Goal: Task Accomplishment & Management: Complete application form

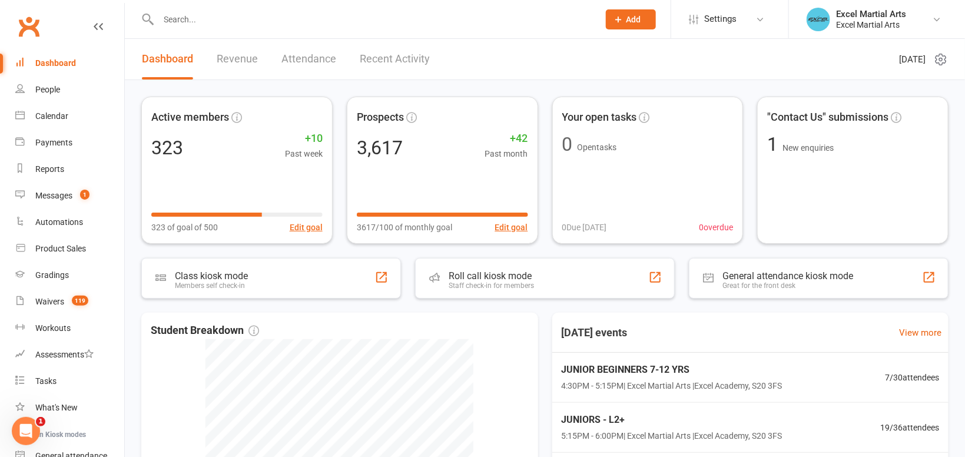
click at [221, 32] on div at bounding box center [365, 19] width 449 height 38
click at [211, 25] on input "text" at bounding box center [373, 19] width 436 height 16
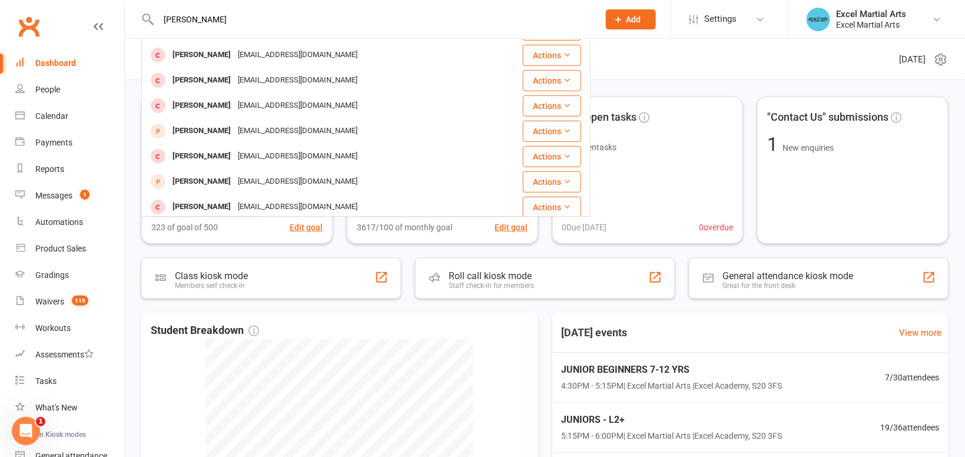
scroll to position [330, 0]
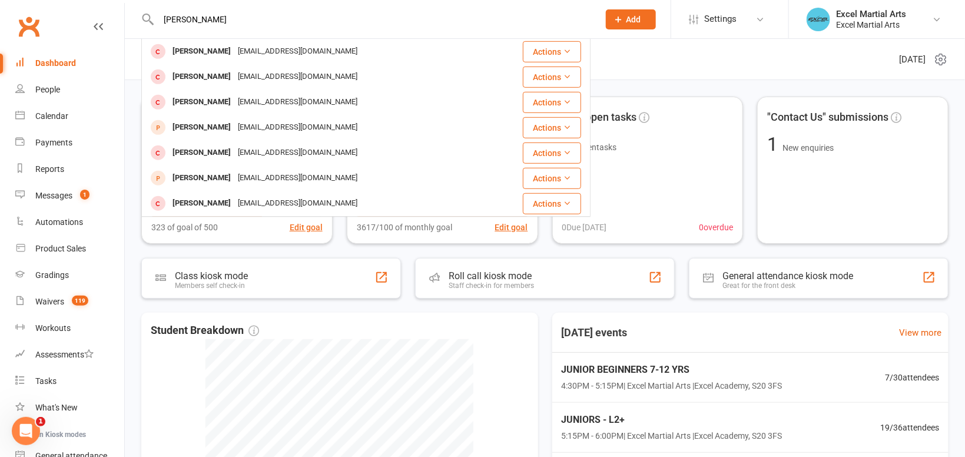
type input "logan westran"
click at [78, 120] on link "Calendar" at bounding box center [69, 116] width 109 height 26
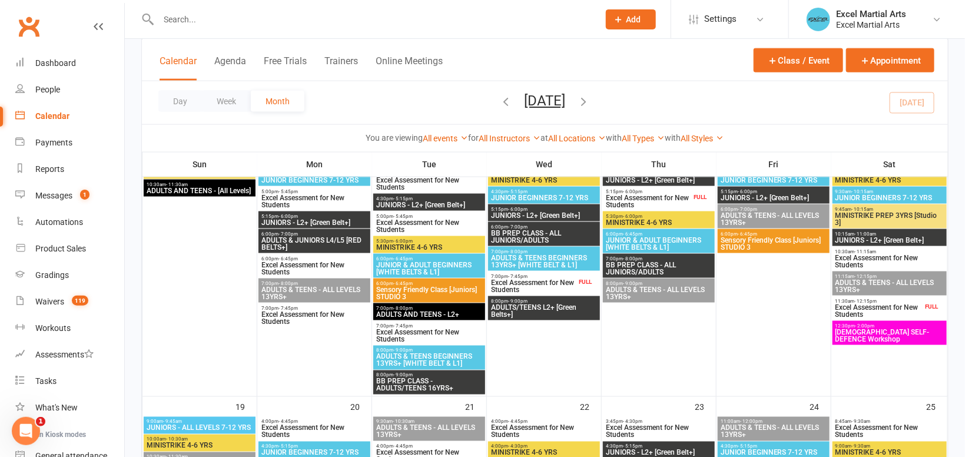
scroll to position [599, 0]
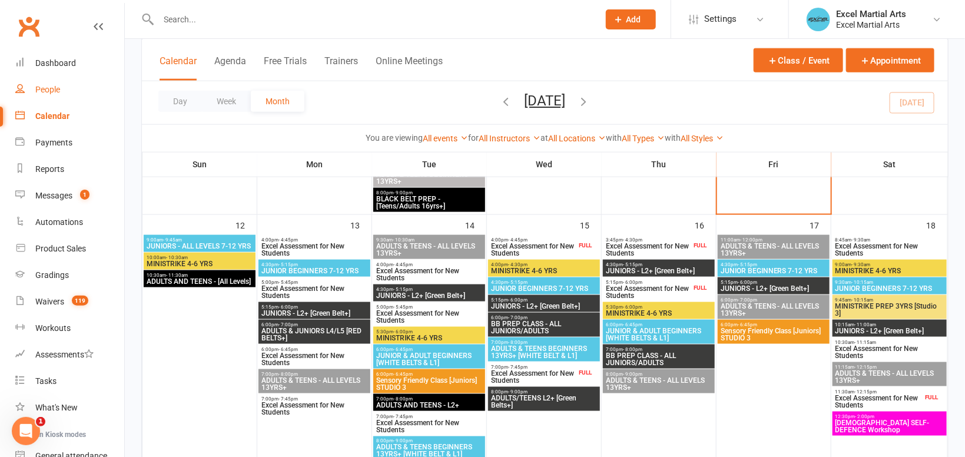
click at [47, 88] on div "People" at bounding box center [47, 89] width 25 height 9
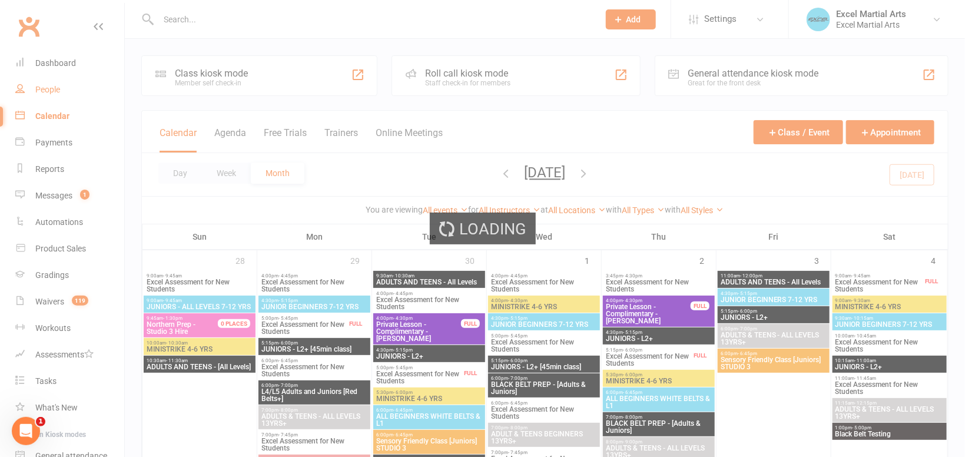
select select "100"
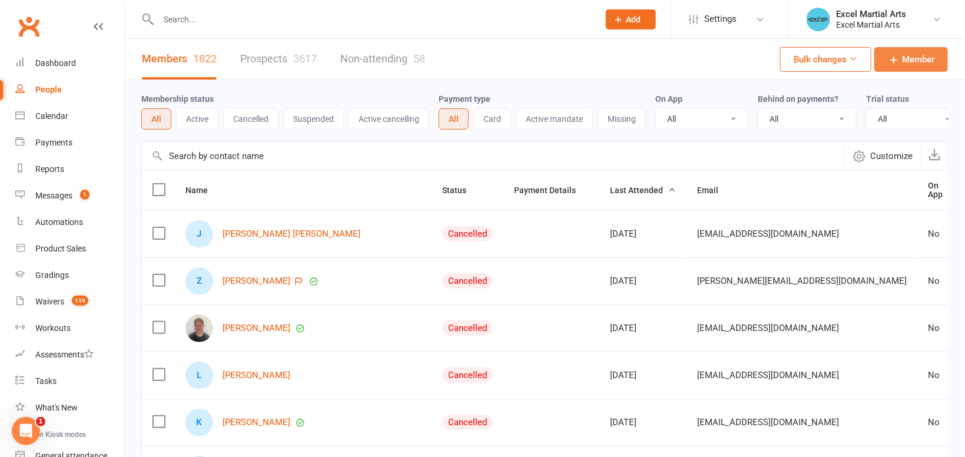
click at [910, 58] on span "Member" at bounding box center [918, 59] width 32 height 14
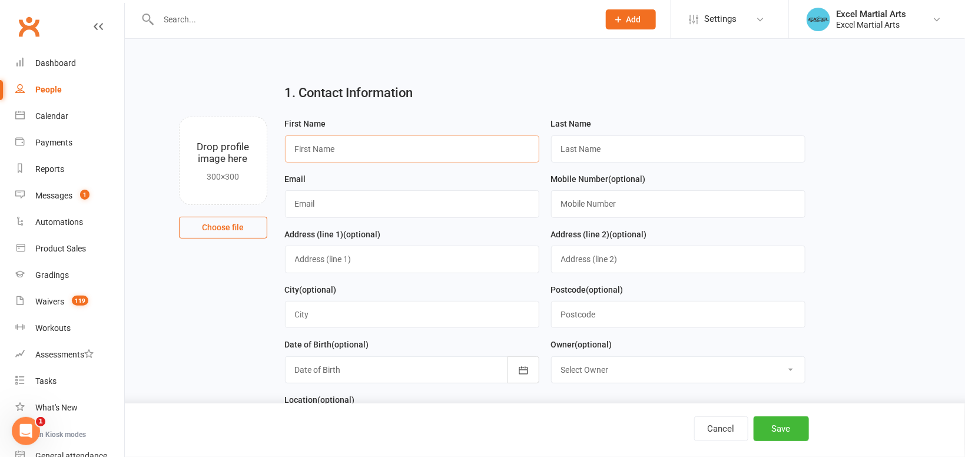
click at [428, 145] on input "text" at bounding box center [412, 148] width 254 height 27
type input "Logan"
click at [577, 158] on input "text" at bounding box center [678, 148] width 254 height 27
type input "Westran"
click at [369, 204] on input "text" at bounding box center [412, 203] width 254 height 27
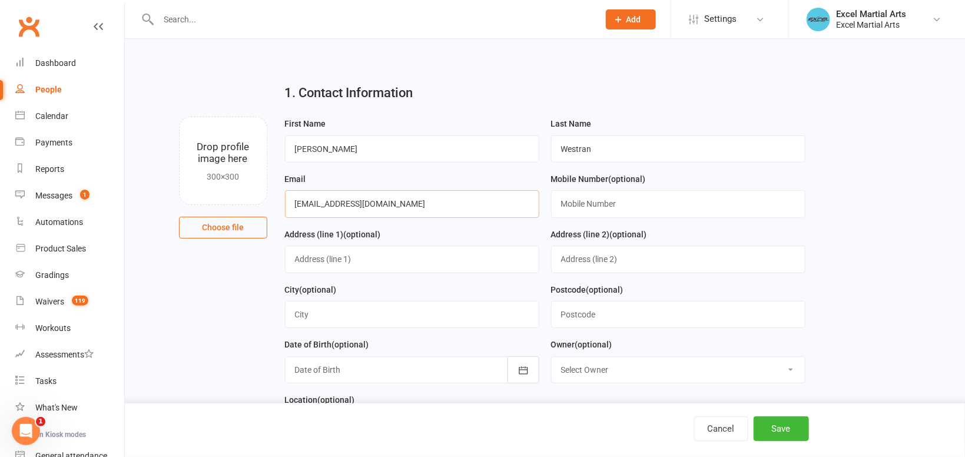
type input "loganwestran12@icloud.com"
click at [647, 201] on input "text" at bounding box center [678, 203] width 254 height 27
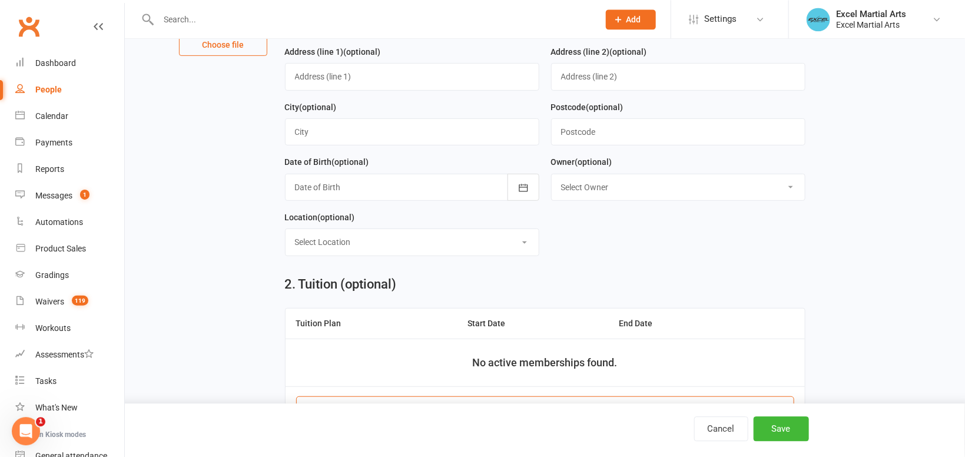
scroll to position [186, 0]
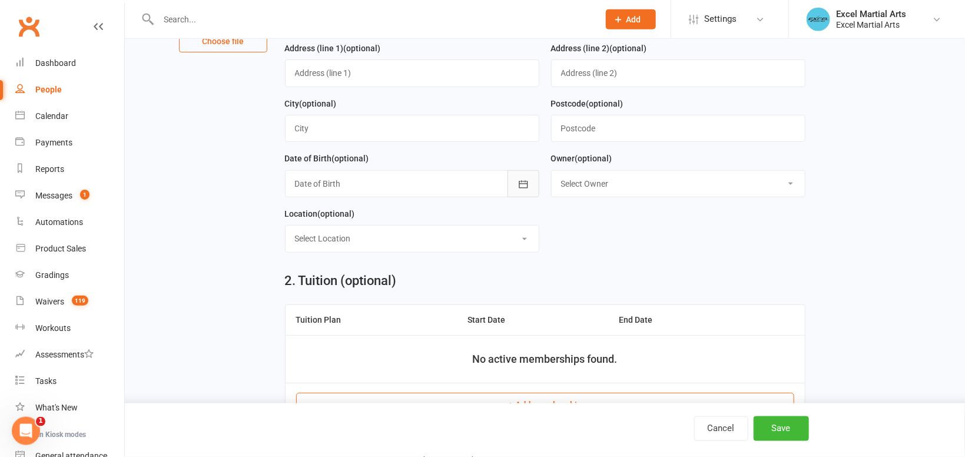
type input "07411948468"
click at [523, 187] on icon "button" at bounding box center [523, 184] width 12 height 12
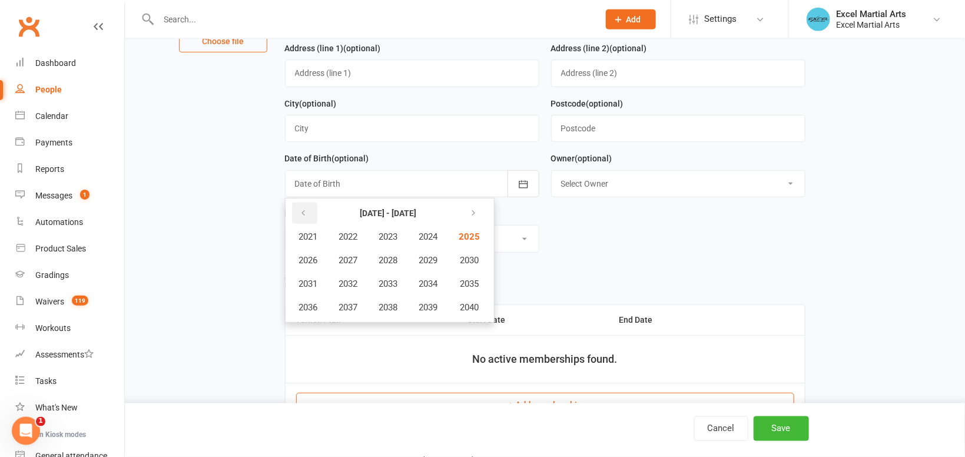
click at [308, 210] on button "button" at bounding box center [304, 212] width 25 height 21
click at [472, 304] on span "2000" at bounding box center [468, 307] width 19 height 11
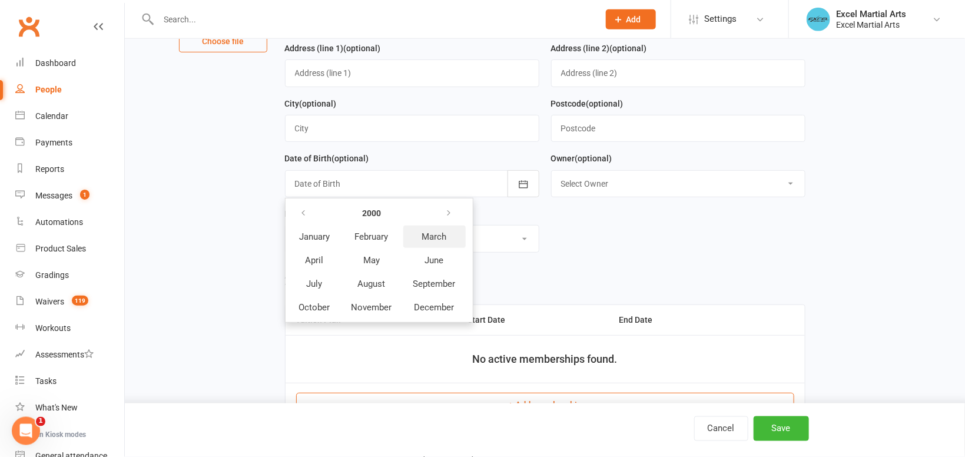
click at [443, 237] on span "March" at bounding box center [434, 236] width 25 height 11
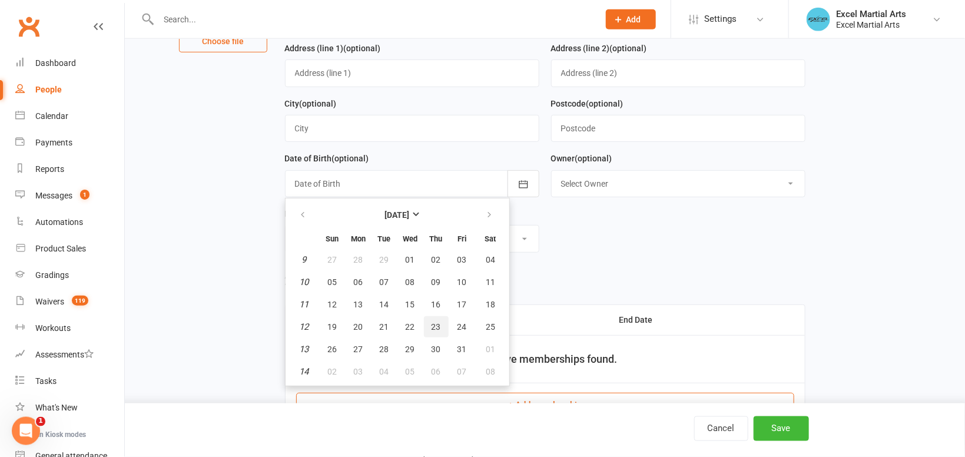
click at [431, 325] on span "23" at bounding box center [435, 326] width 9 height 9
type input "23 Mar 2000"
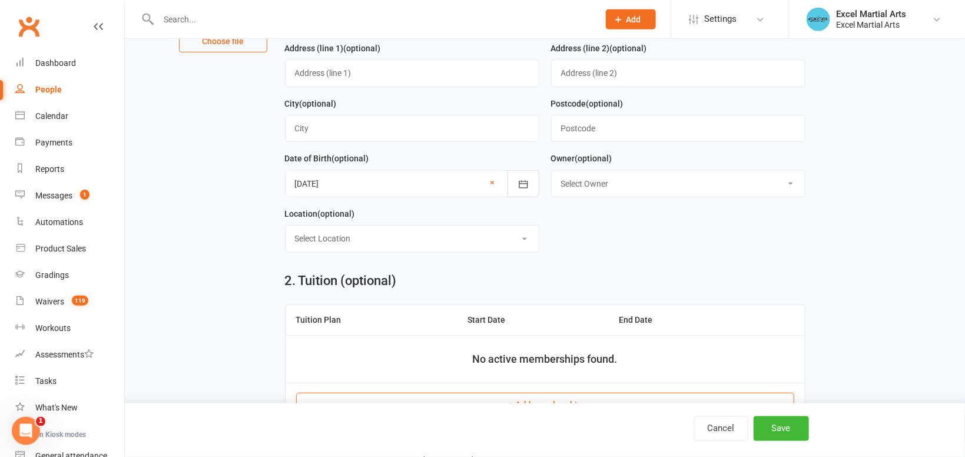
click at [551, 171] on select "Select Owner Katie Quirke Caleb Bastock Excel Martial Arts Keely Short Kirsty R…" at bounding box center [677, 184] width 253 height 26
select select "3"
click option "Keely Short" at bounding box center [0, 0] width 0 height 0
click at [285, 225] on select "Select Location Excel Academy, S20 3FS Rothervalley Upstairs in Studio 3" at bounding box center [411, 238] width 253 height 26
select select "0"
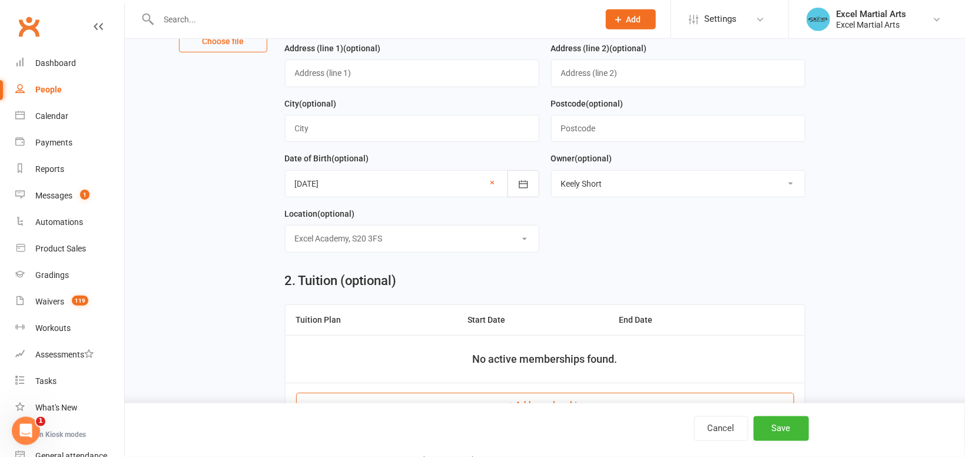
click option "Excel Academy, S20 3FS" at bounding box center [0, 0] width 0 height 0
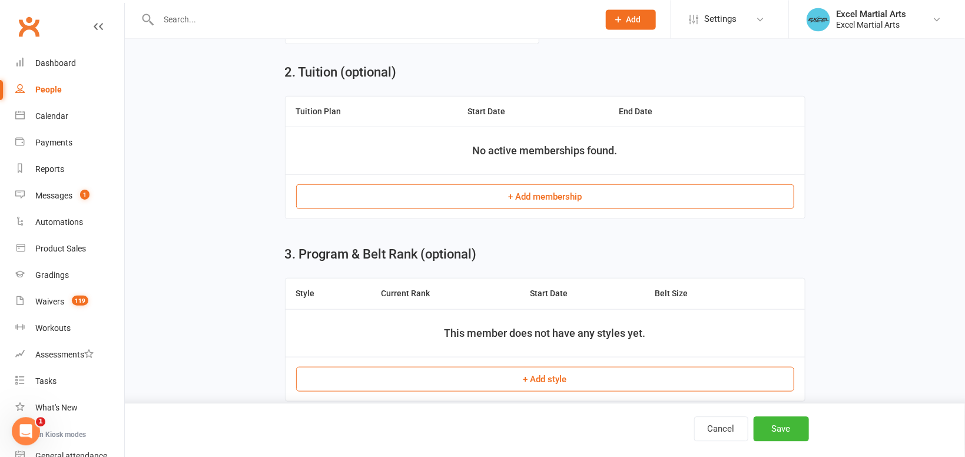
scroll to position [470, 0]
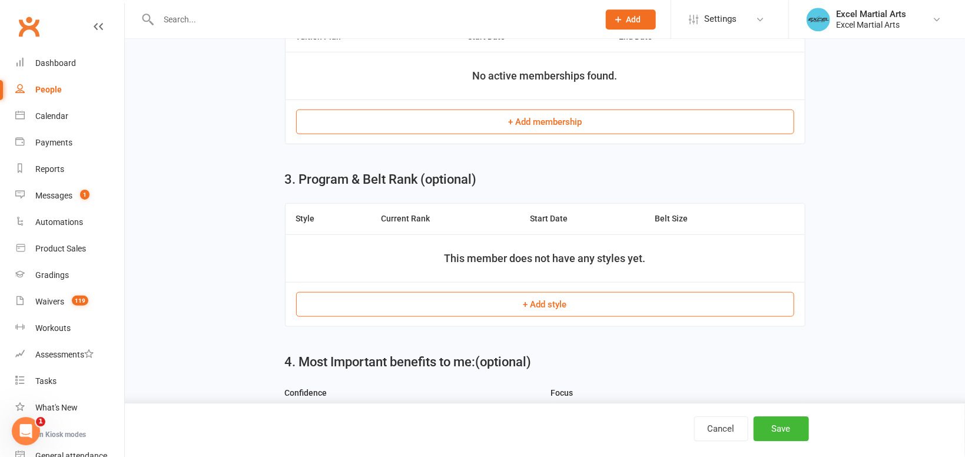
click at [543, 296] on button "+ Add style" at bounding box center [545, 303] width 498 height 25
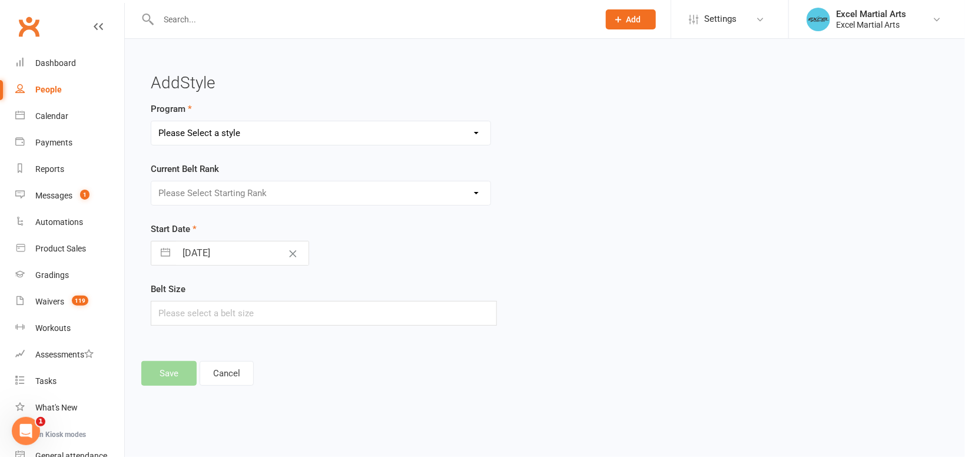
click at [151, 121] on select "Please Select a style Adults & Teens Juniors Ministrike" at bounding box center [320, 133] width 339 height 24
select select "1540"
click option "Adults & Teens" at bounding box center [0, 0] width 0 height 0
click at [151, 181] on select "Please Select Starting Rank Prospect White Belt Yellow Belt Orange Belt Green B…" at bounding box center [320, 193] width 339 height 24
select select "15576"
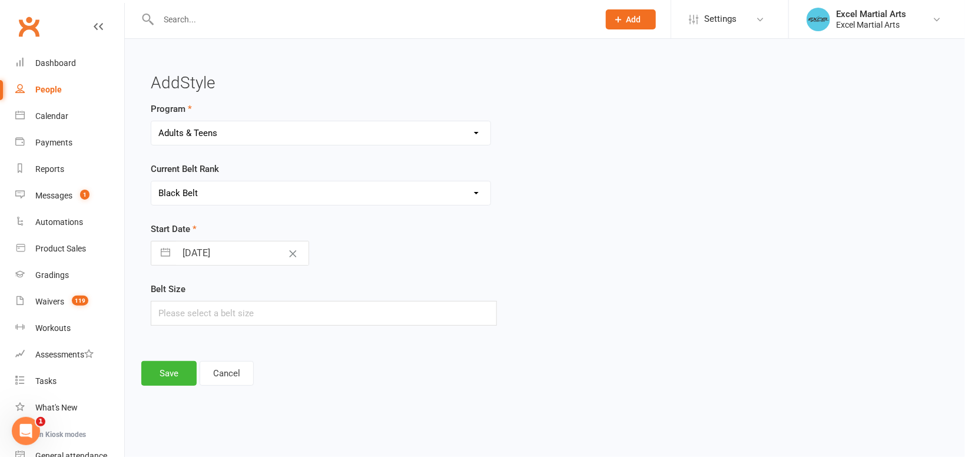
click option "Black Belt" at bounding box center [0, 0] width 0 height 0
click at [247, 256] on input "10 Oct 2025" at bounding box center [242, 253] width 132 height 24
select select "8"
select select "2025"
select select "9"
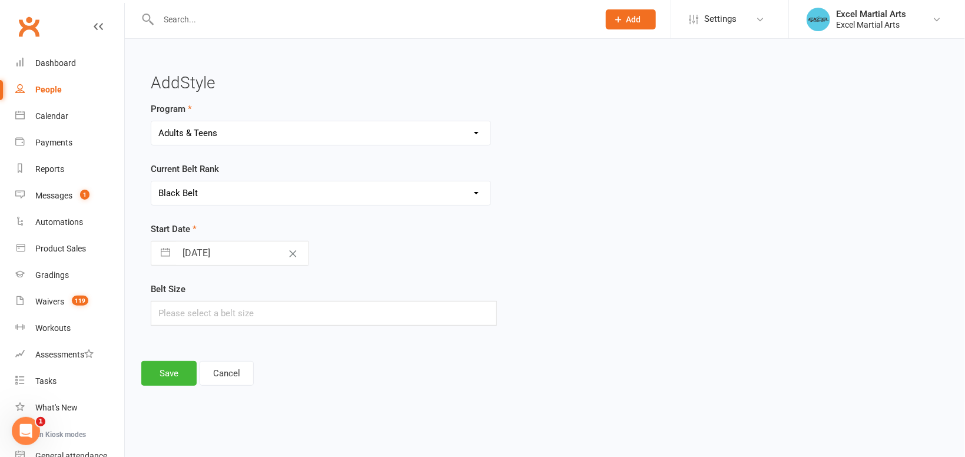
select select "2025"
select select "10"
select select "2025"
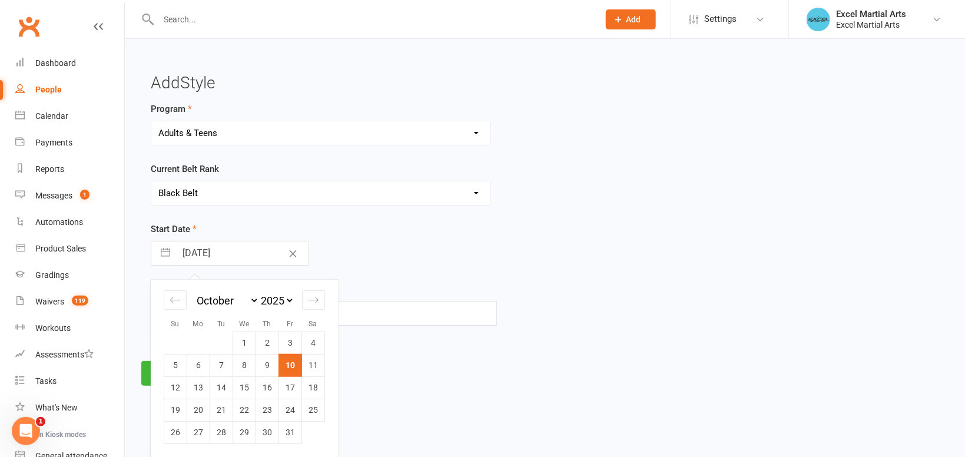
click at [247, 256] on input "10 Oct 2025" at bounding box center [242, 253] width 132 height 24
click at [450, 256] on div "10 Oct 2025 Navigate forward to interact with the calendar and select a date. P…" at bounding box center [324, 253] width 346 height 25
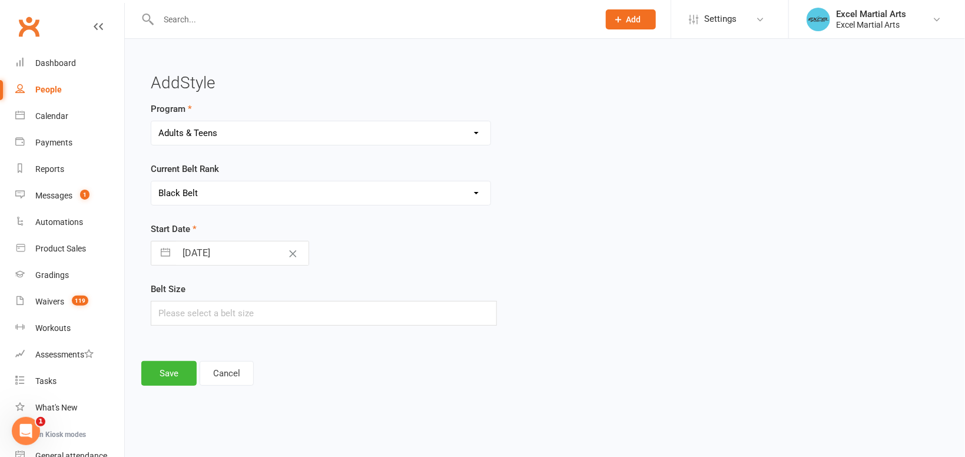
click at [237, 255] on input "10 Oct 2025" at bounding box center [242, 253] width 132 height 24
select select "8"
select select "2025"
select select "9"
select select "2025"
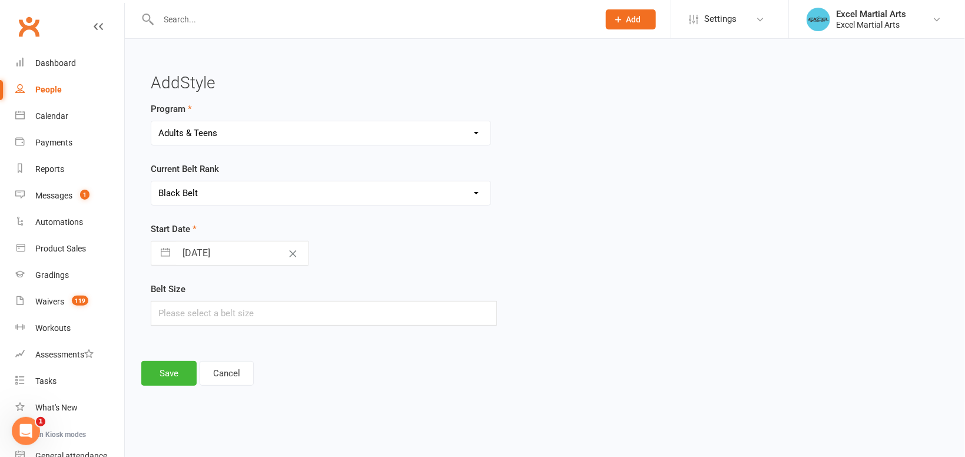
select select "10"
select select "2025"
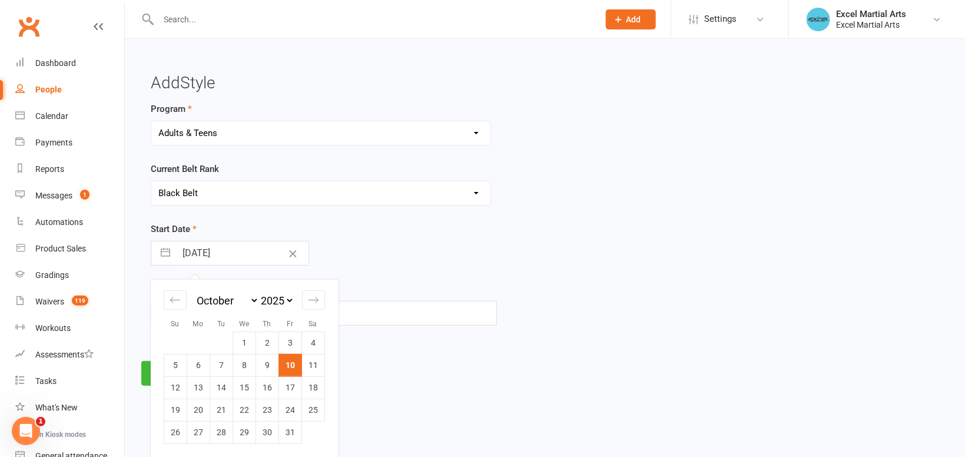
click at [259, 294] on select "2035 2034 2033 2032 2031 2030 2029 2028 2027 2026 2025 2024 2023 2022 2021 2020…" at bounding box center [276, 301] width 35 height 14
select select "8"
select select "2018"
select select "9"
select select "2018"
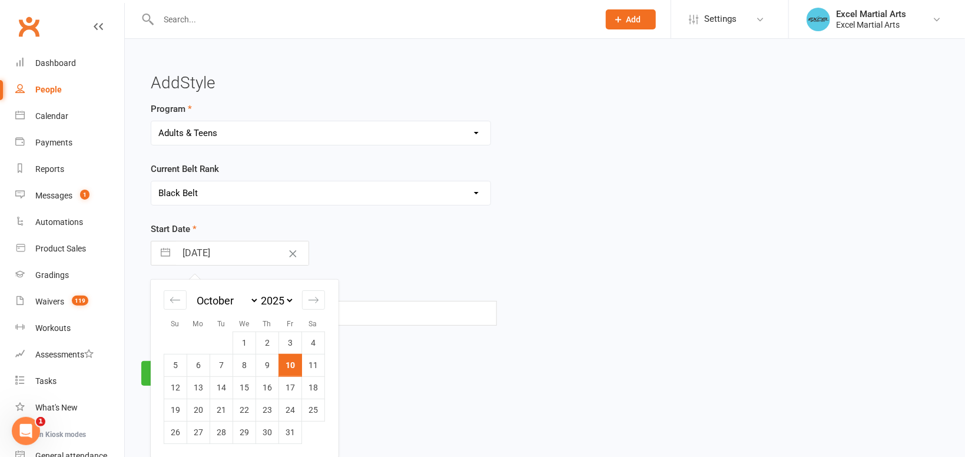
select select "10"
select select "2018"
click at [310, 368] on td "13" at bounding box center [313, 365] width 23 height 22
type input "13 Oct 2018"
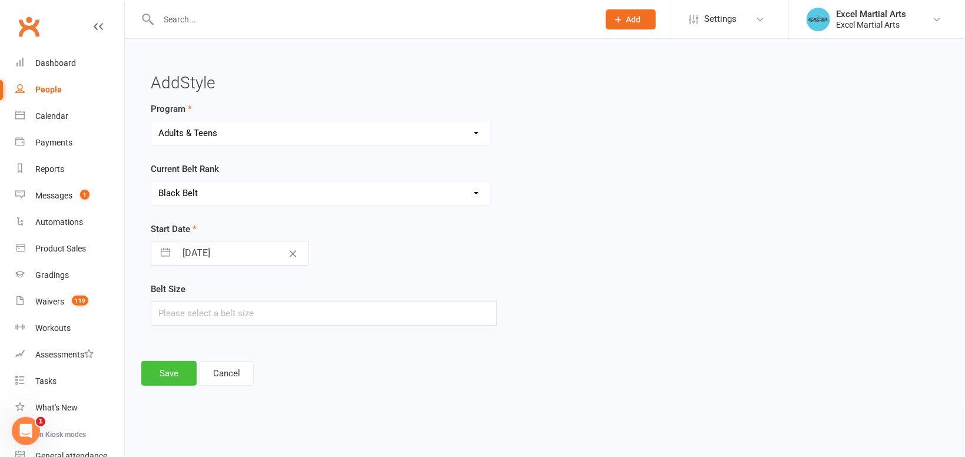
click at [168, 373] on button "Save" at bounding box center [168, 373] width 55 height 25
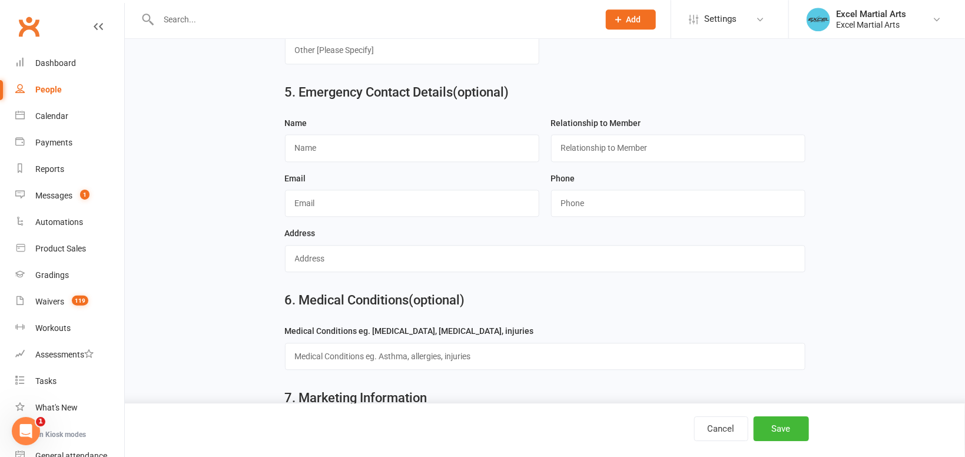
scroll to position [1108, 0]
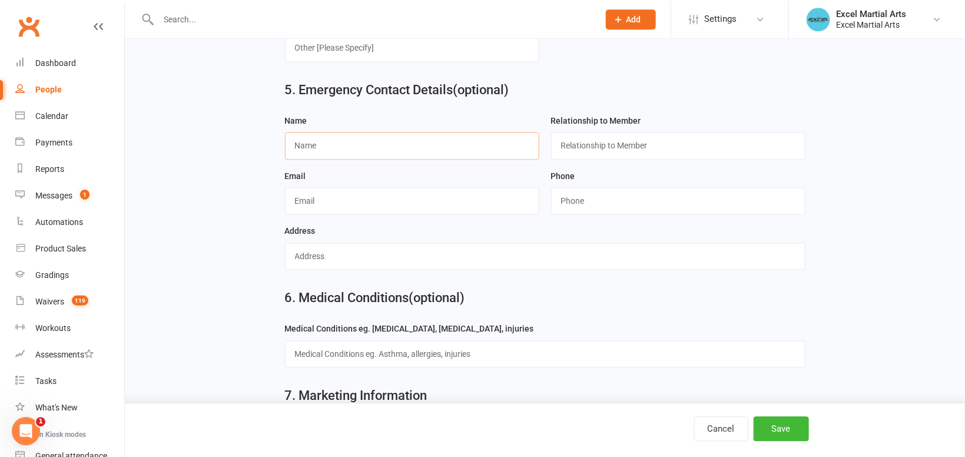
click at [320, 148] on input "text" at bounding box center [412, 145] width 254 height 27
type input "Louise Walinck"
click at [643, 139] on input "text" at bounding box center [678, 145] width 254 height 27
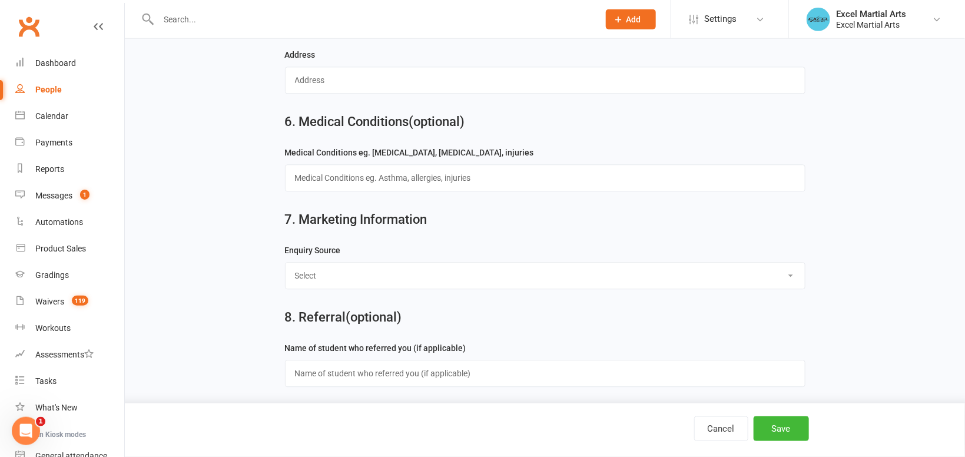
scroll to position [1287, 0]
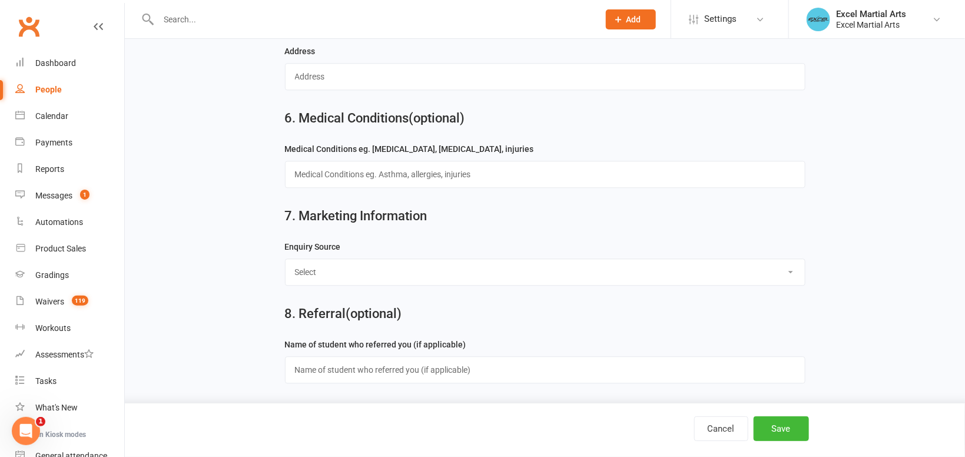
type input "Mother"
click at [285, 259] on select "Select Birthday Party Coach/Staff Referral Dance Driven by/Walk In Event [Commu…" at bounding box center [544, 272] width 519 height 26
select select "Coach/Staff Referral"
click option "Coach/Staff Referral" at bounding box center [0, 0] width 0 height 0
click at [793, 427] on button "Save" at bounding box center [780, 428] width 55 height 25
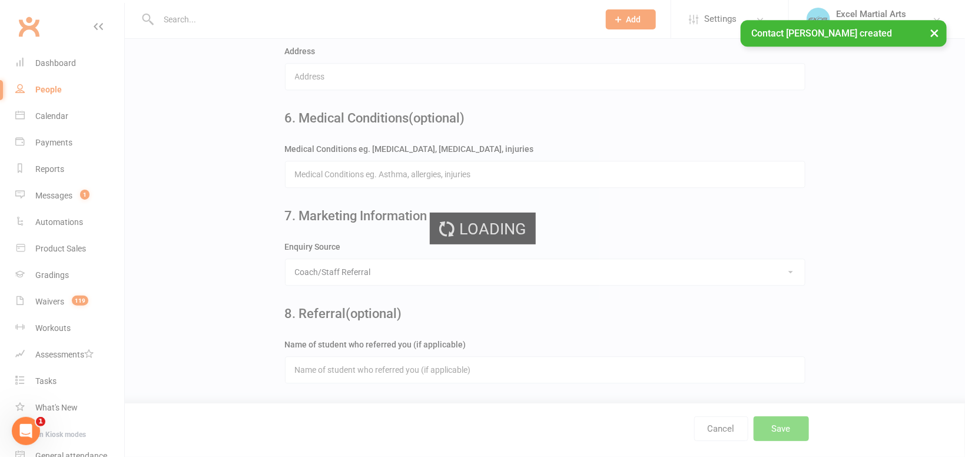
scroll to position [0, 0]
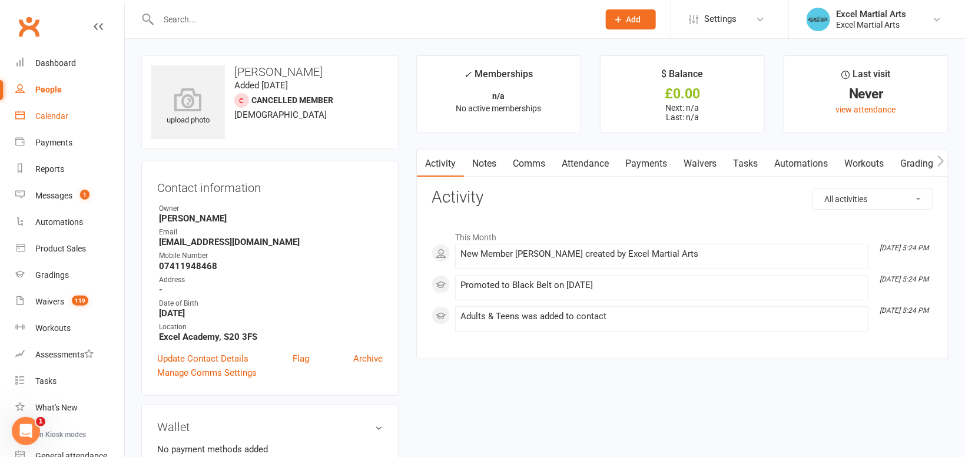
click at [52, 114] on div "Calendar" at bounding box center [51, 115] width 33 height 9
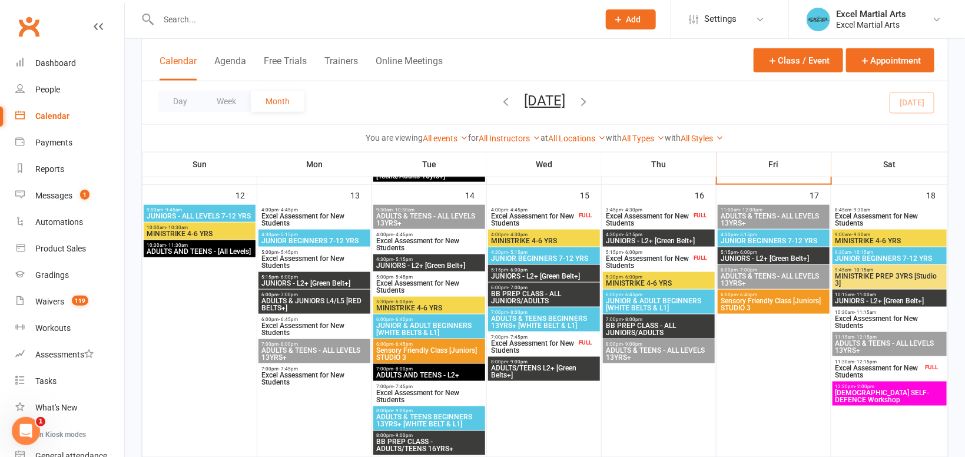
scroll to position [640, 0]
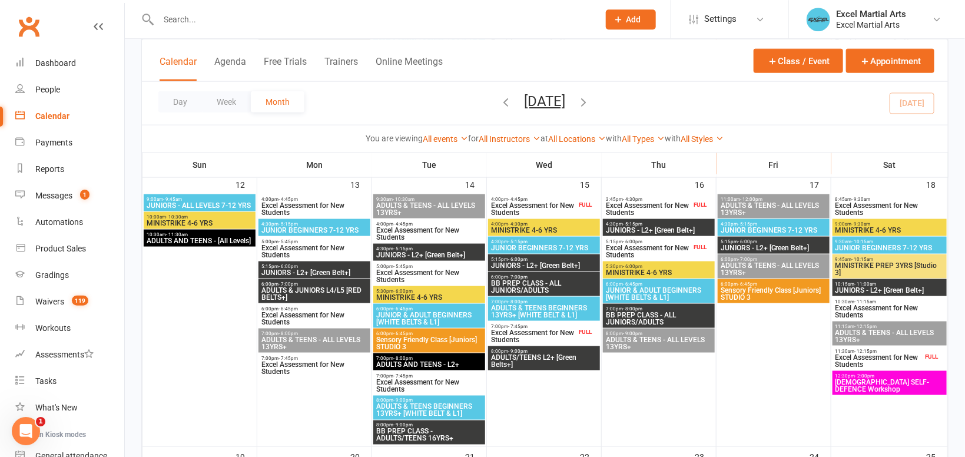
click at [878, 324] on span "11:15am - 12:15pm" at bounding box center [889, 325] width 109 height 5
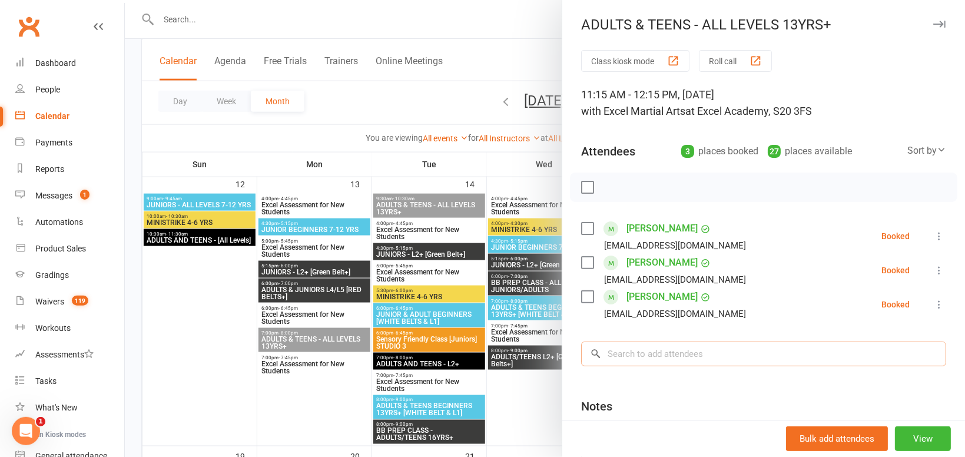
click at [713, 357] on input "search" at bounding box center [763, 353] width 365 height 25
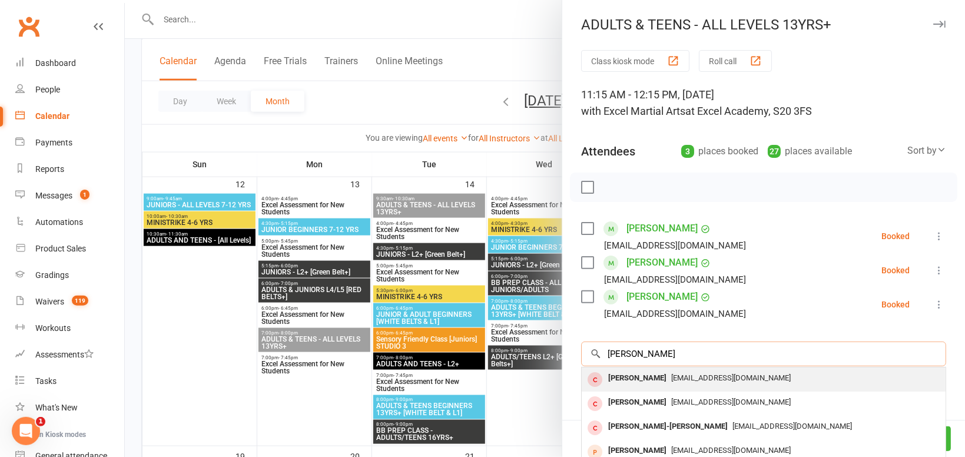
type input "logan west"
click at [704, 385] on div "loganwestran12@icloud.com" at bounding box center [763, 378] width 354 height 17
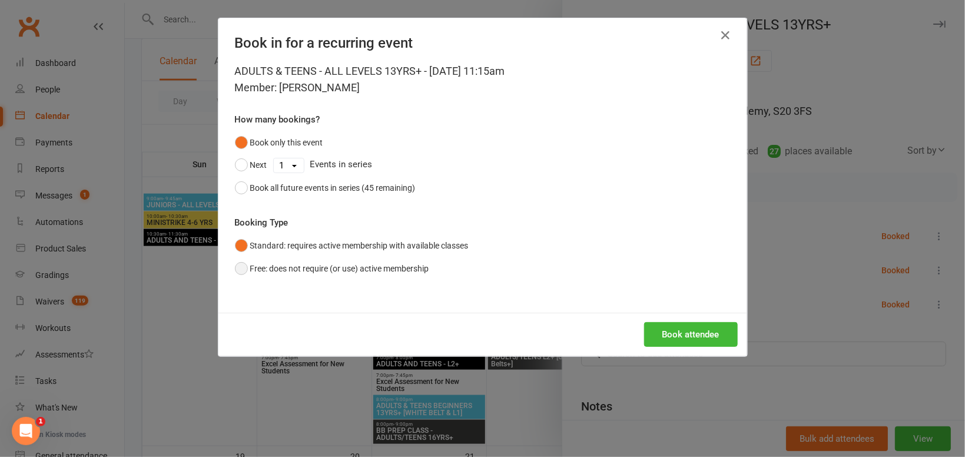
click at [314, 272] on button "Free: does not require (or use) active membership" at bounding box center [332, 268] width 194 height 22
click at [662, 336] on button "Book attendee" at bounding box center [691, 334] width 94 height 25
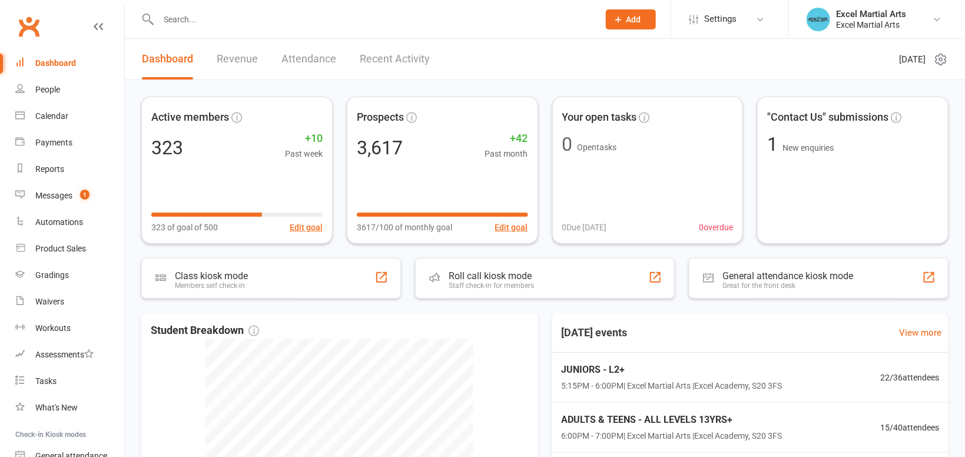
click at [213, 24] on input "text" at bounding box center [373, 19] width 436 height 16
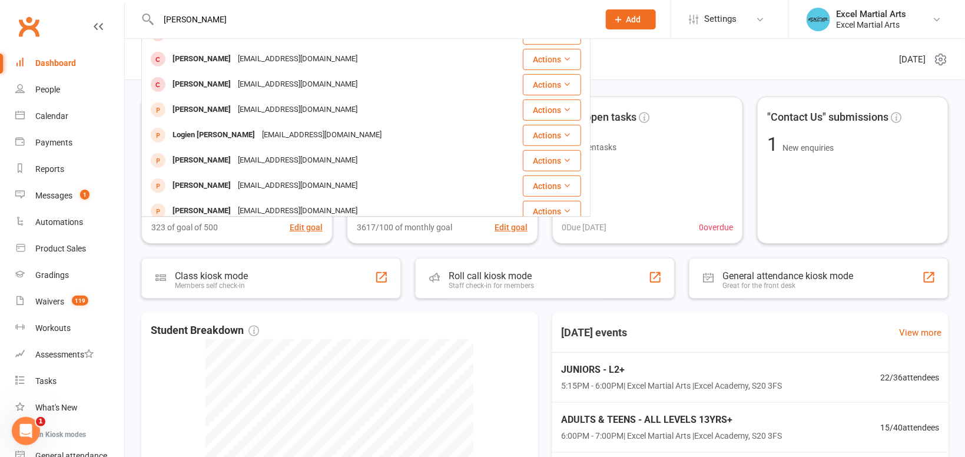
scroll to position [330, 0]
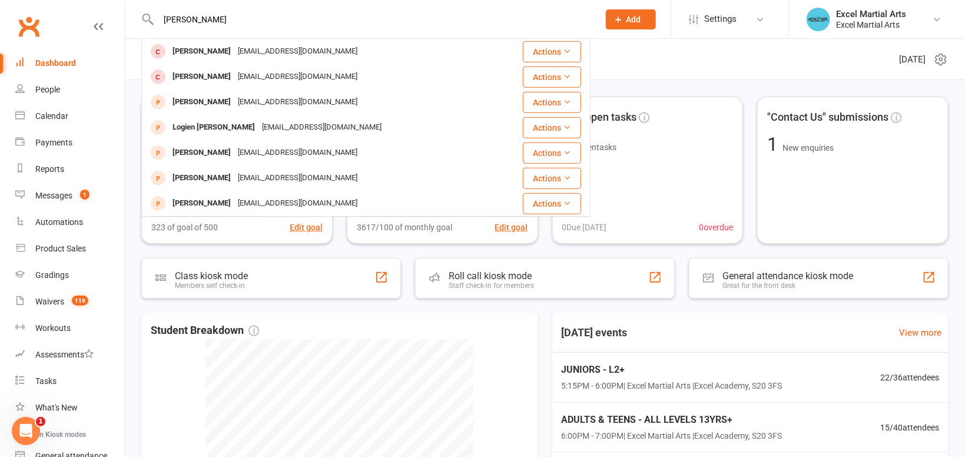
type input "[PERSON_NAME]"
